Goal: Task Accomplishment & Management: Use online tool/utility

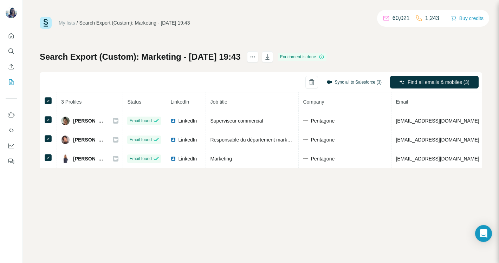
click at [370, 81] on button "Sync all to Salesforce (3)" at bounding box center [354, 82] width 65 height 11
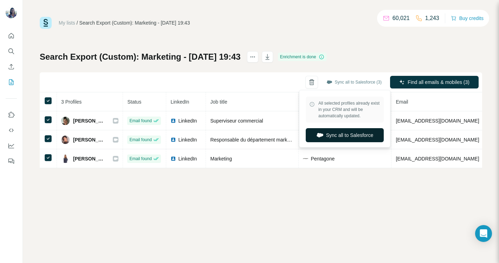
click at [351, 137] on button "Sync all to Salesforce" at bounding box center [345, 135] width 78 height 14
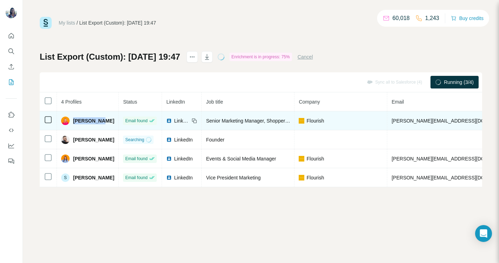
drag, startPoint x: 108, startPoint y: 123, endPoint x: 73, endPoint y: 123, distance: 34.4
click at [73, 123] on div "[PERSON_NAME]" at bounding box center [87, 121] width 53 height 8
copy span "[PERSON_NAME]"
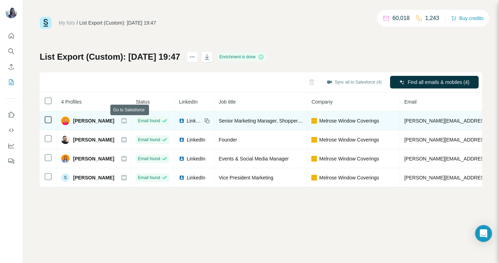
click at [126, 120] on icon at bounding box center [124, 120] width 4 height 2
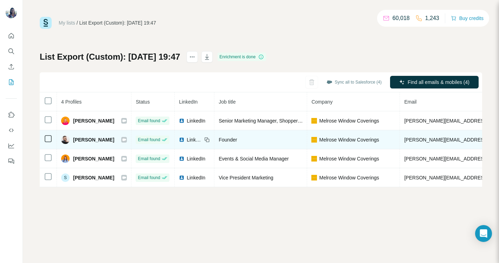
click at [126, 141] on icon at bounding box center [124, 139] width 4 height 2
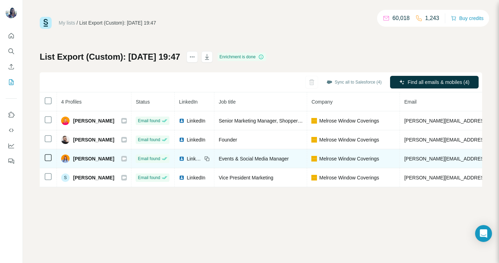
click at [126, 160] on icon at bounding box center [124, 159] width 4 height 6
click at [126, 158] on icon at bounding box center [124, 158] width 4 height 2
